Goal: Task Accomplishment & Management: Complete application form

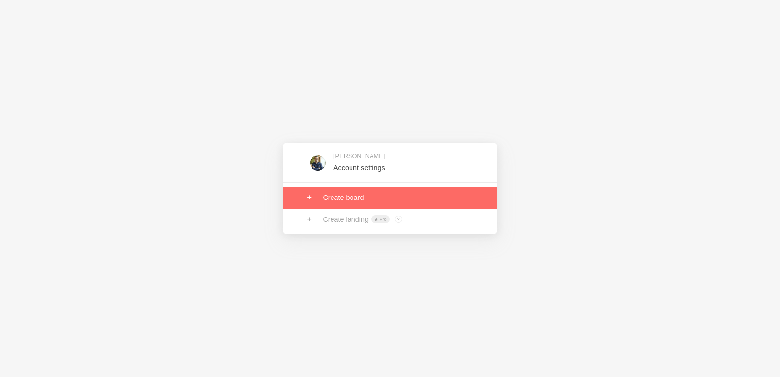
click at [334, 200] on link at bounding box center [390, 197] width 215 height 21
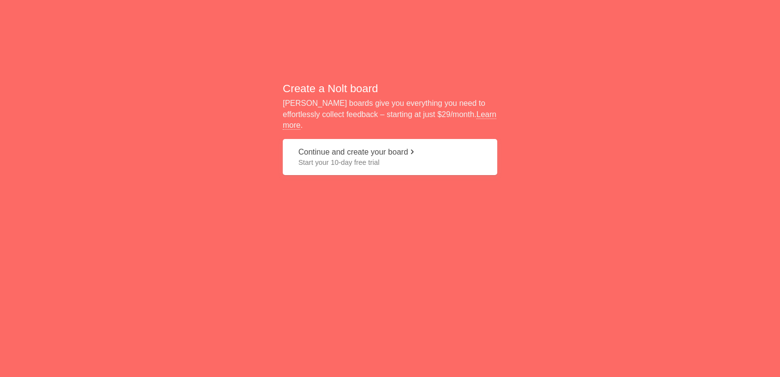
click at [416, 148] on span at bounding box center [412, 152] width 8 height 8
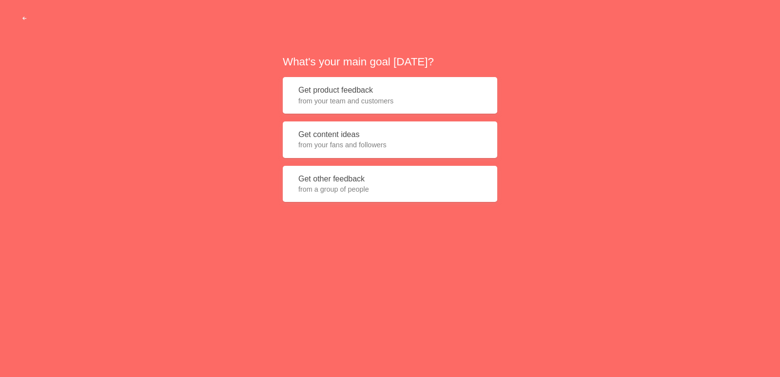
click at [343, 128] on button "Get content ideas from your fans and followers" at bounding box center [390, 139] width 215 height 37
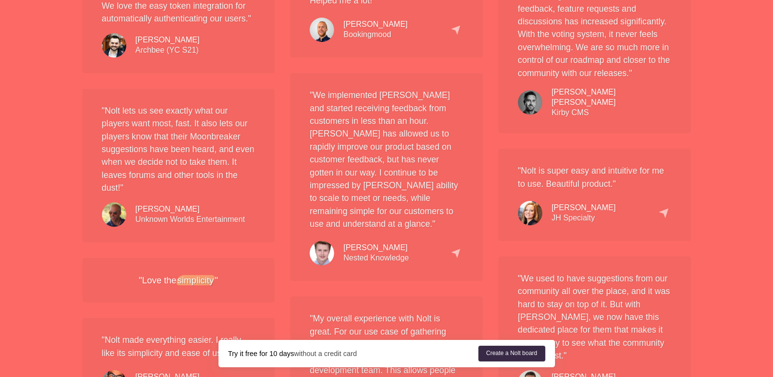
drag, startPoint x: 776, startPoint y: 48, endPoint x: 780, endPoint y: 248, distance: 200.4
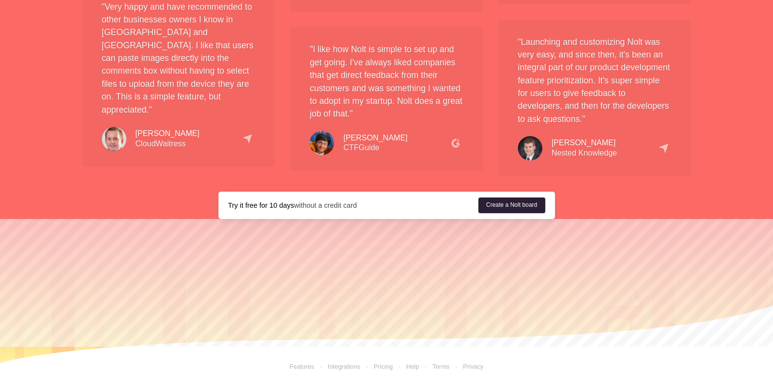
click at [527, 198] on link "Create a Nolt board" at bounding box center [511, 205] width 67 height 16
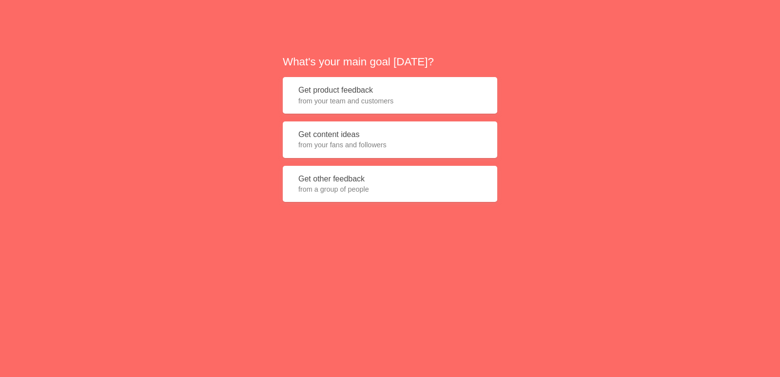
click at [403, 178] on button "Get other feedback from a group of people" at bounding box center [390, 184] width 215 height 37
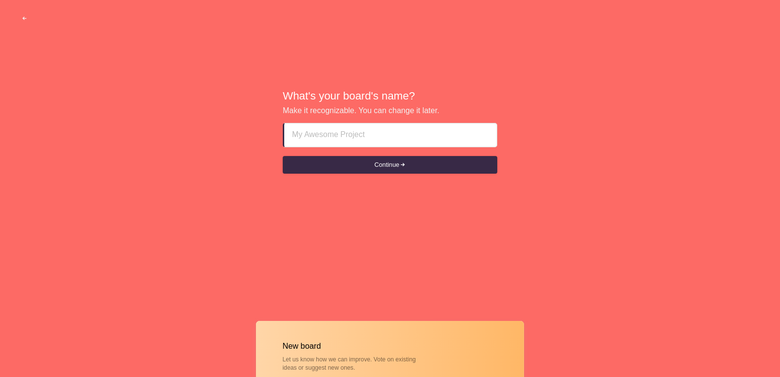
click at [355, 130] on input at bounding box center [390, 134] width 197 height 23
paste input "BEST LAW FIRM FOR CRYPTO INVESTMENT RECOVERY EXPERTS"
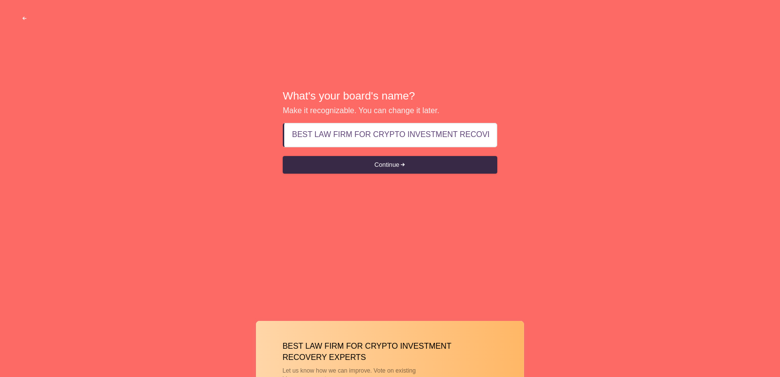
scroll to position [0, 21]
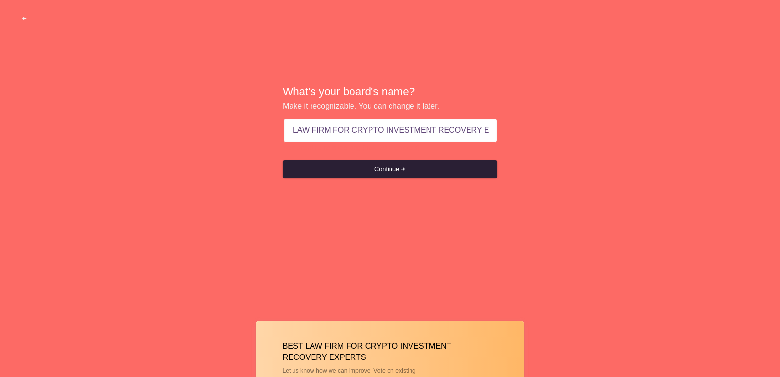
click at [398, 169] on button "Continue" at bounding box center [390, 169] width 215 height 18
click at [449, 169] on button "Continue" at bounding box center [390, 169] width 215 height 18
type input "BEST LAW FIRM FOR CRYPTO INVESTMENT RECOVERY EXPERTS"
drag, startPoint x: 780, startPoint y: 78, endPoint x: 777, endPoint y: 85, distance: 7.9
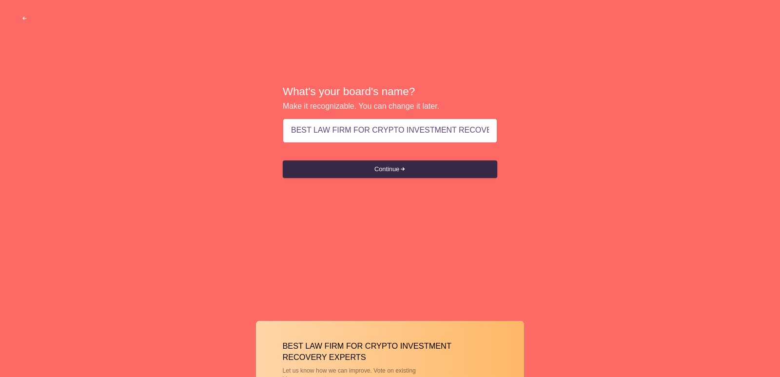
click at [772, 85] on div "What's your board's name? Make it recognizable. You can change it later. BEST L…" at bounding box center [390, 132] width 780 height 264
click at [471, 166] on button "Continue" at bounding box center [390, 169] width 215 height 18
click at [365, 166] on button "Continue" at bounding box center [390, 169] width 215 height 18
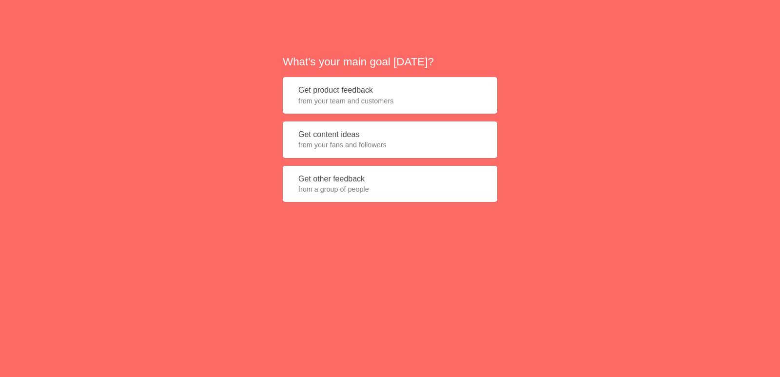
click at [363, 186] on span "from a group of people" at bounding box center [389, 189] width 183 height 10
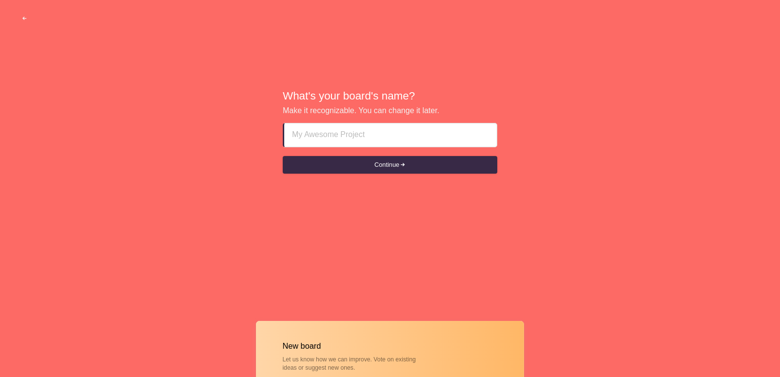
click at [359, 134] on input at bounding box center [390, 134] width 197 height 23
type input "BEST LAW FIRM FOR CRYPTO INVESTMENT RECOVERY EXPERTS"
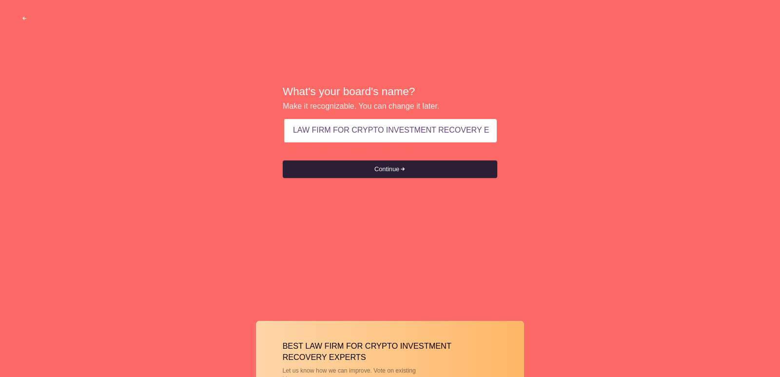
click at [394, 164] on button "Continue" at bounding box center [390, 169] width 215 height 18
